Goal: Task Accomplishment & Management: Manage account settings

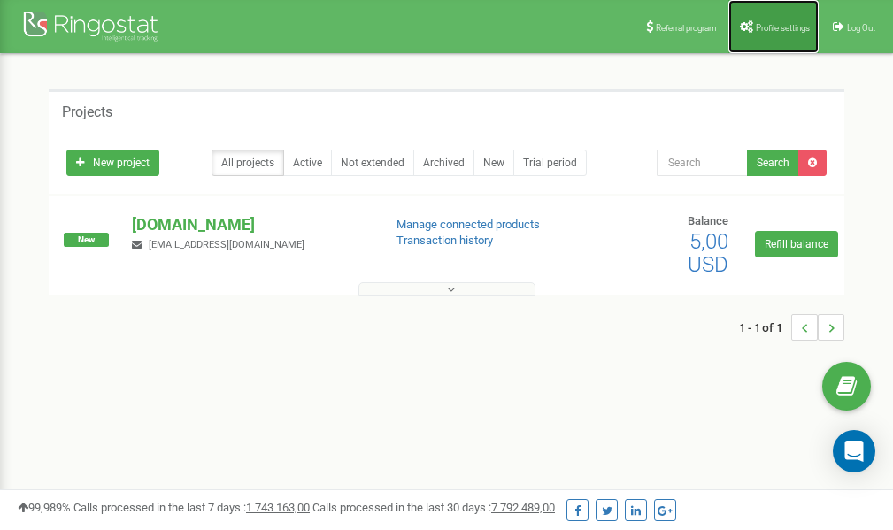
click at [761, 32] on link "Profile settings" at bounding box center [773, 26] width 90 height 53
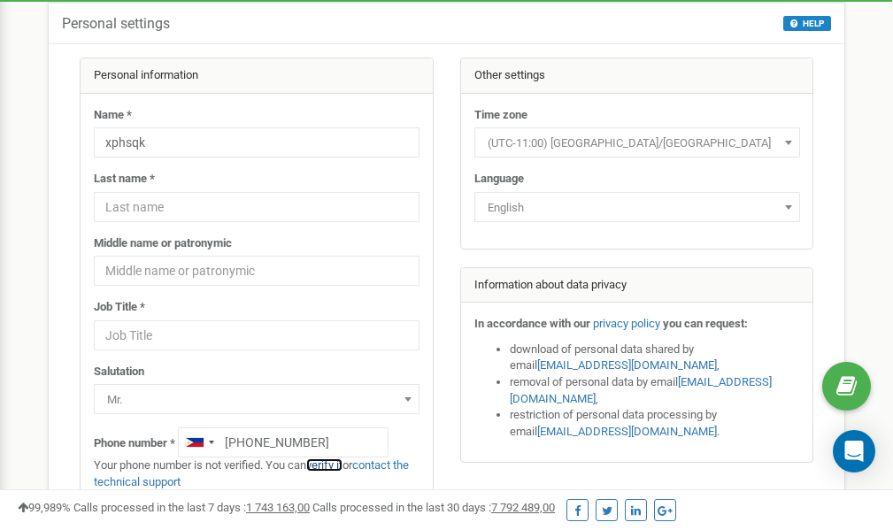
click at [334, 465] on link "verify it" at bounding box center [324, 464] width 36 height 13
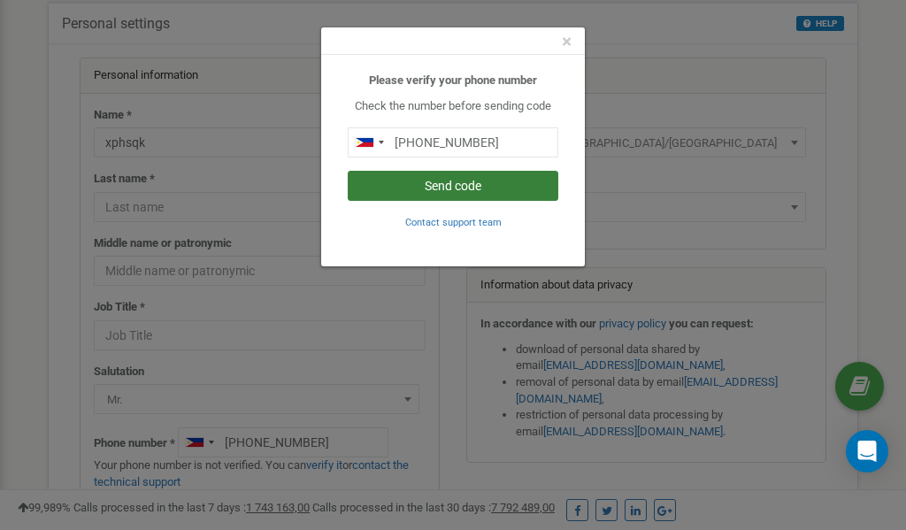
click at [420, 185] on button "Send code" at bounding box center [453, 186] width 211 height 30
